Goal: Task Accomplishment & Management: Use online tool/utility

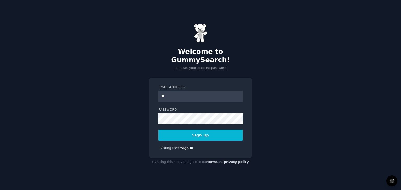
type input "**********"
click at [202, 130] on button "Sign up" at bounding box center [200, 135] width 84 height 11
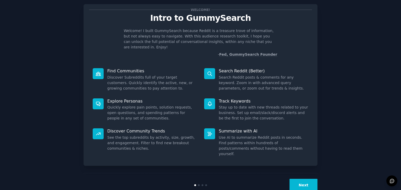
scroll to position [19, 0]
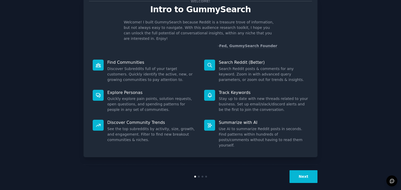
click at [310, 173] on button "Next" at bounding box center [303, 177] width 28 height 13
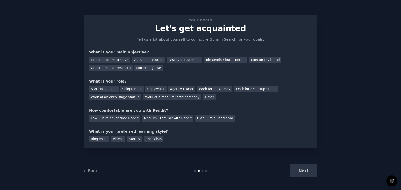
click at [309, 174] on div "Next" at bounding box center [278, 171] width 78 height 13
click at [306, 170] on div "Next" at bounding box center [278, 171] width 78 height 13
click at [308, 170] on div "Next" at bounding box center [278, 171] width 78 height 13
drag, startPoint x: 273, startPoint y: 138, endPoint x: 173, endPoint y: 138, distance: 100.7
click at [173, 138] on div "Blog Posts Videos Stories Checklists" at bounding box center [200, 139] width 223 height 8
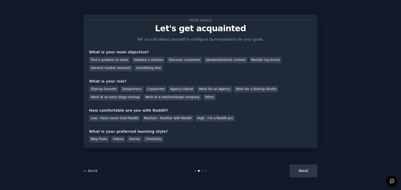
click at [205, 171] on div at bounding box center [206, 171] width 2 height 2
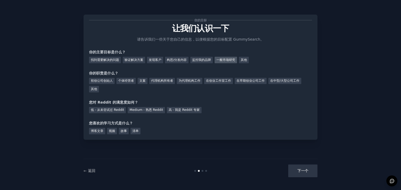
click at [235, 61] on font "一般市场研究" at bounding box center [225, 60] width 19 height 4
click at [93, 89] on font "其他" at bounding box center [94, 89] width 6 height 4
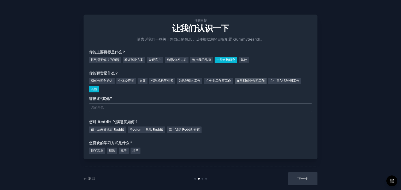
click at [238, 82] on font "在早期创业公司工作" at bounding box center [250, 81] width 28 height 4
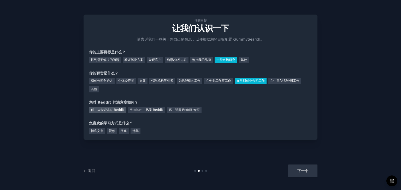
click at [110, 108] on font "低 - 从未尝试过 Reddit" at bounding box center [107, 110] width 33 height 4
click at [134, 128] on div "清单" at bounding box center [135, 131] width 10 height 7
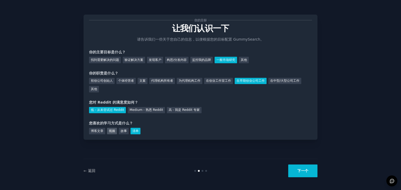
click at [110, 132] on font "视频" at bounding box center [112, 131] width 6 height 4
click at [132, 131] on div "清单" at bounding box center [135, 131] width 10 height 7
click at [298, 171] on font "下一个" at bounding box center [302, 171] width 11 height 4
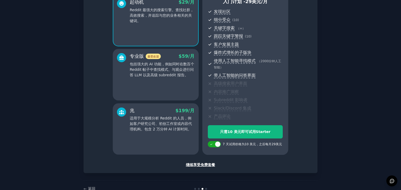
scroll to position [52, 0]
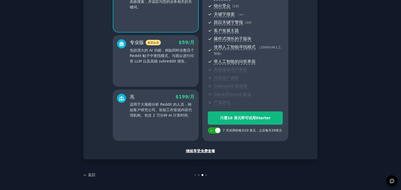
click at [203, 151] on font "继续享受免费套餐" at bounding box center [200, 151] width 29 height 4
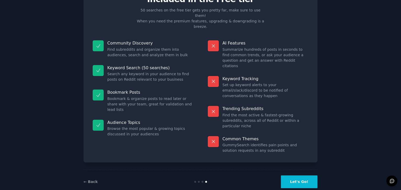
scroll to position [7, 0]
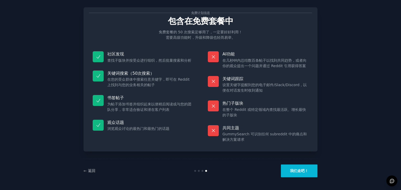
click at [298, 168] on button "我们走吧！" at bounding box center [299, 171] width 37 height 13
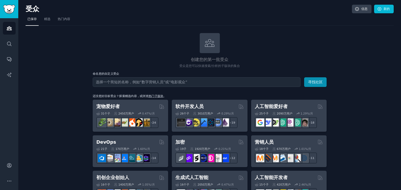
click at [153, 85] on input "text" at bounding box center [197, 82] width 208 height 10
drag, startPoint x: 395, startPoint y: 0, endPoint x: 273, endPoint y: 44, distance: 129.4
click at [273, 44] on div "创建您的第一批受众 受众是您可以快速搜索/分析的子版块的集合" at bounding box center [210, 50] width 234 height 35
click at [6, 35] on div "受众 搜索 对话 人工智能报告" at bounding box center [9, 86] width 18 height 136
click at [6, 37] on div "受众 搜索 对话 人工智能报告" at bounding box center [9, 86] width 18 height 136
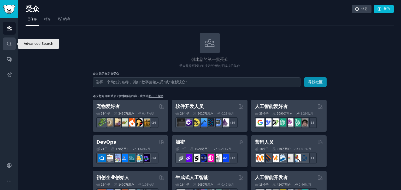
click at [9, 41] on icon "侧边栏" at bounding box center [9, 43] width 5 height 5
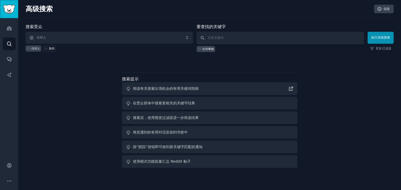
click at [7, 12] on img "侧边栏" at bounding box center [9, 9] width 12 height 9
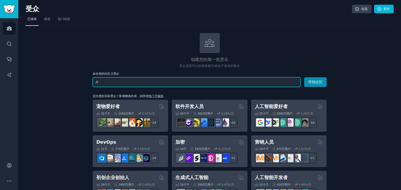
drag, startPoint x: 140, startPoint y: 80, endPoint x: 64, endPoint y: 70, distance: 76.3
paste input "r/NewToReddit"
type input "r/NewToReddit"
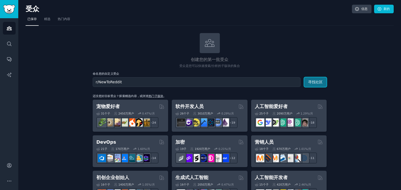
click at [318, 81] on font "寻找社区" at bounding box center [315, 82] width 15 height 4
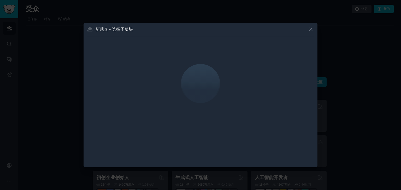
click at [312, 30] on icon at bounding box center [310, 29] width 5 height 5
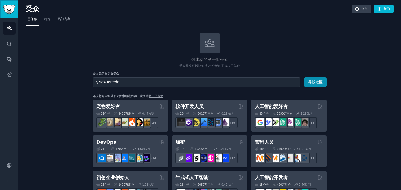
click at [12, 8] on img "侧边栏" at bounding box center [9, 9] width 12 height 9
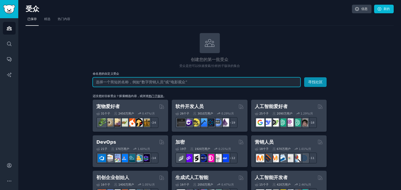
click at [138, 85] on input "text" at bounding box center [197, 82] width 208 height 10
paste input "r/NewToReddit"
type input "r/NewToReddit"
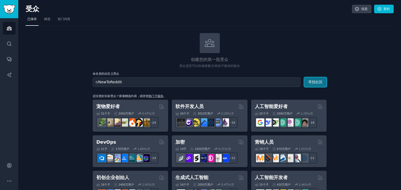
click at [310, 80] on font "寻找社区" at bounding box center [315, 82] width 15 height 4
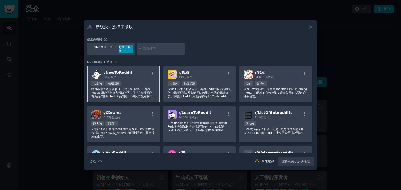
click at [127, 76] on div "130万 会员" at bounding box center [117, 77] width 30 height 4
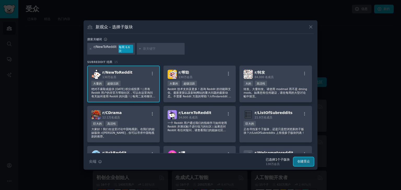
click at [306, 159] on button "创建受众" at bounding box center [303, 162] width 20 height 9
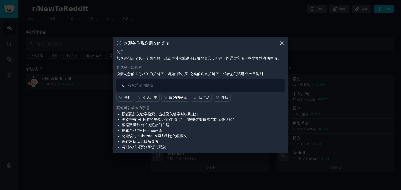
click at [223, 86] on input "text" at bounding box center [200, 85] width 168 height 13
type input "r"
type input "日活量"
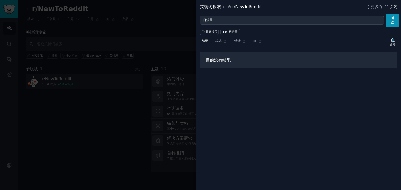
click at [389, 5] on button "关闭" at bounding box center [390, 6] width 14 height 5
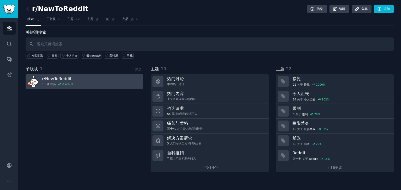
click at [60, 80] on font "NewToReddit" at bounding box center [58, 78] width 26 height 5
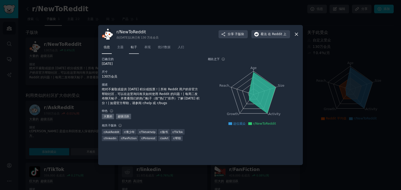
click at [136, 50] on span "帖子" at bounding box center [134, 47] width 6 height 5
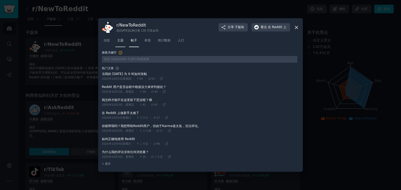
click at [122, 41] on font "主题" at bounding box center [120, 41] width 6 height 4
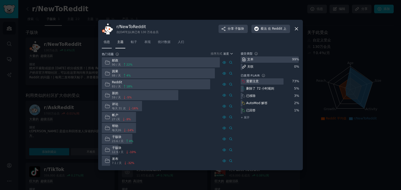
click at [103, 42] on link "信息" at bounding box center [107, 43] width 10 height 11
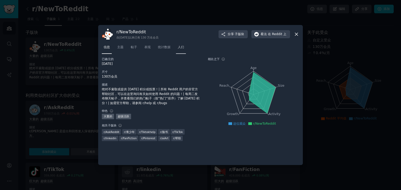
click at [180, 46] on font "人们" at bounding box center [181, 47] width 6 height 4
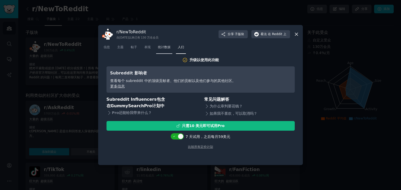
click at [167, 52] on link "统计数据" at bounding box center [164, 48] width 16 height 11
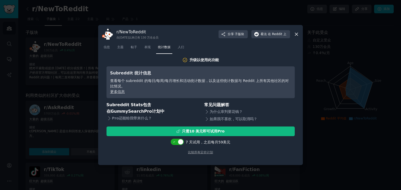
click at [147, 81] on font "查看每个 subreddit 的每日/每周/每月增长和活动统计数据，以及这些统计数据与 Reddit 上所有其他社区的对比情况。" at bounding box center [199, 84] width 178 height 10
click at [148, 49] on font "表现" at bounding box center [147, 47] width 6 height 4
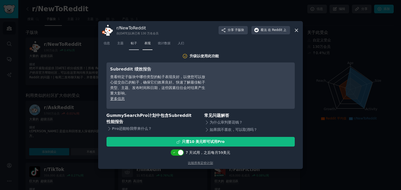
click at [136, 46] on link "帖子" at bounding box center [134, 44] width 10 height 11
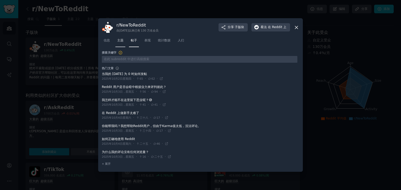
click at [123, 46] on link "主题" at bounding box center [120, 42] width 10 height 11
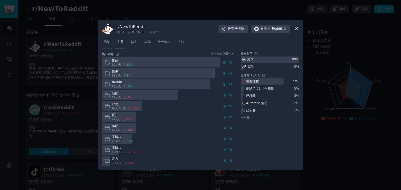
click at [110, 46] on link "信息" at bounding box center [107, 43] width 10 height 11
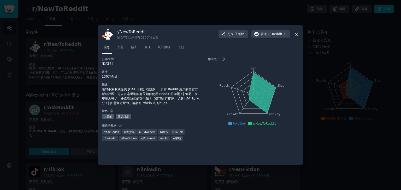
click at [298, 35] on icon at bounding box center [295, 34] width 5 height 5
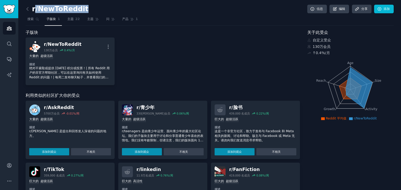
drag, startPoint x: 33, startPoint y: 7, endPoint x: 89, endPoint y: 7, distance: 55.3
click at [89, 7] on div "r/NewToReddit 信息 编辑 分享 添加" at bounding box center [210, 10] width 368 height 11
click at [49, 10] on font "r/NewToReddit" at bounding box center [60, 9] width 56 height 8
drag, startPoint x: 85, startPoint y: 10, endPoint x: 32, endPoint y: 6, distance: 52.6
click at [32, 6] on div "r/NewToReddit 信息 编辑 分享 添加" at bounding box center [210, 10] width 368 height 11
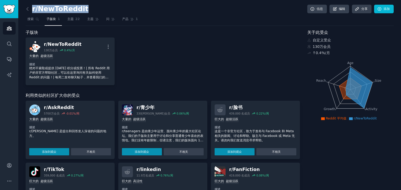
copy font "r/NewToReddit"
